Goal: Transaction & Acquisition: Purchase product/service

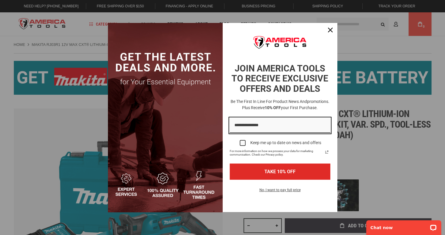
click at [241, 126] on input "Email field" at bounding box center [280, 125] width 101 height 15
type input "**********"
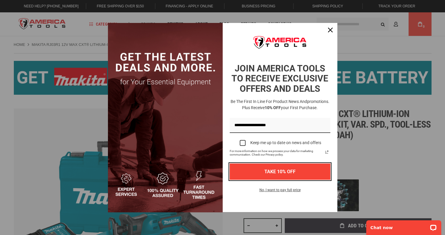
click at [272, 173] on button "TAKE 10% OFF" at bounding box center [280, 172] width 101 height 16
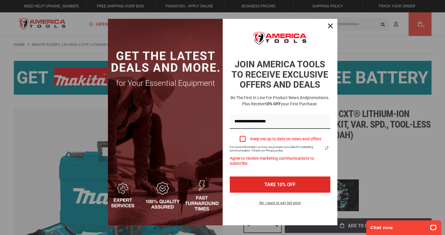
drag, startPoint x: 242, startPoint y: 137, endPoint x: 247, endPoint y: 142, distance: 6.7
click at [242, 138] on div "Marketing offer form" at bounding box center [243, 139] width 6 height 6
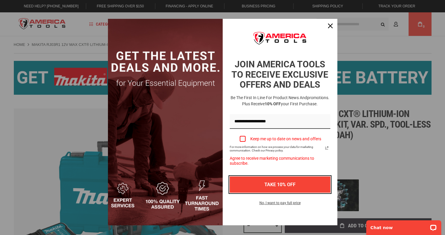
click at [289, 181] on button "TAKE 10% OFF" at bounding box center [280, 184] width 101 height 16
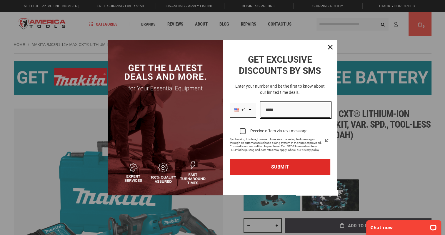
click at [269, 108] on input "Phone number field" at bounding box center [295, 110] width 69 height 15
type input "**********"
click at [246, 132] on label "Receive offers via text message" at bounding box center [280, 131] width 101 height 13
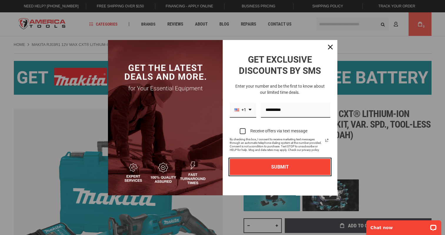
click at [294, 166] on button "SUBMIT" at bounding box center [280, 167] width 101 height 16
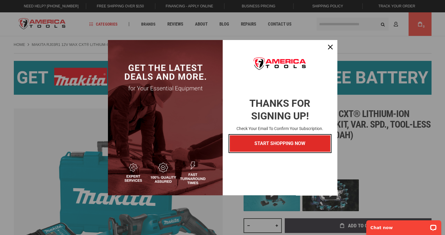
click at [283, 144] on button "START SHOPPING NOW" at bounding box center [280, 143] width 101 height 16
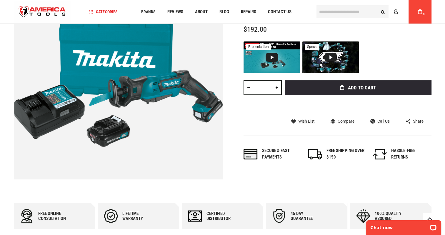
scroll to position [69, 0]
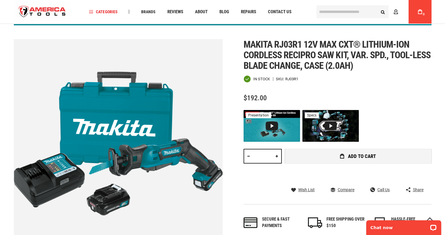
click at [353, 156] on span "Add to Cart" at bounding box center [362, 156] width 28 height 5
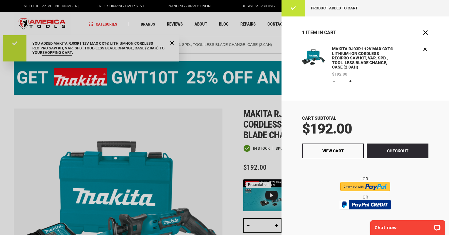
scroll to position [0, 0]
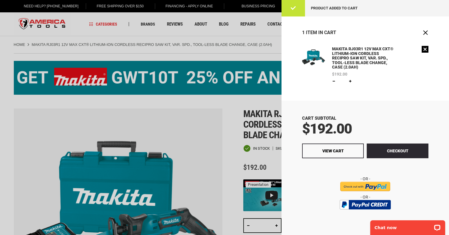
click at [423, 50] on link "Remove" at bounding box center [425, 49] width 7 height 7
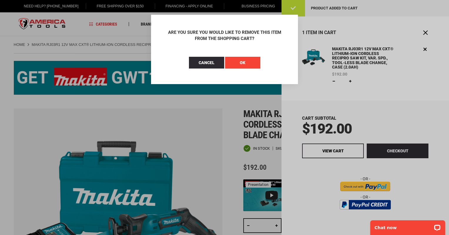
click at [241, 61] on span "OK" at bounding box center [243, 62] width 6 height 5
